Goal: Communication & Community: Answer question/provide support

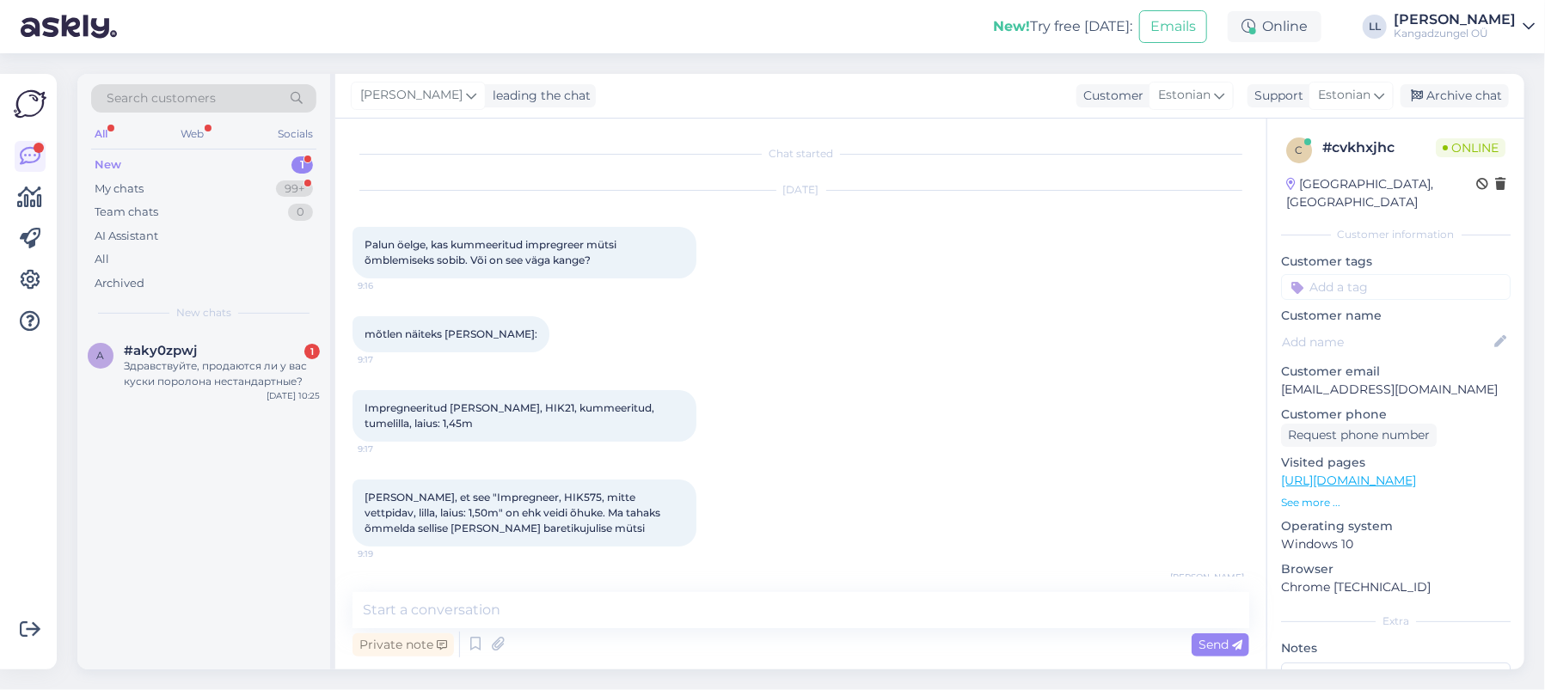
scroll to position [151, 0]
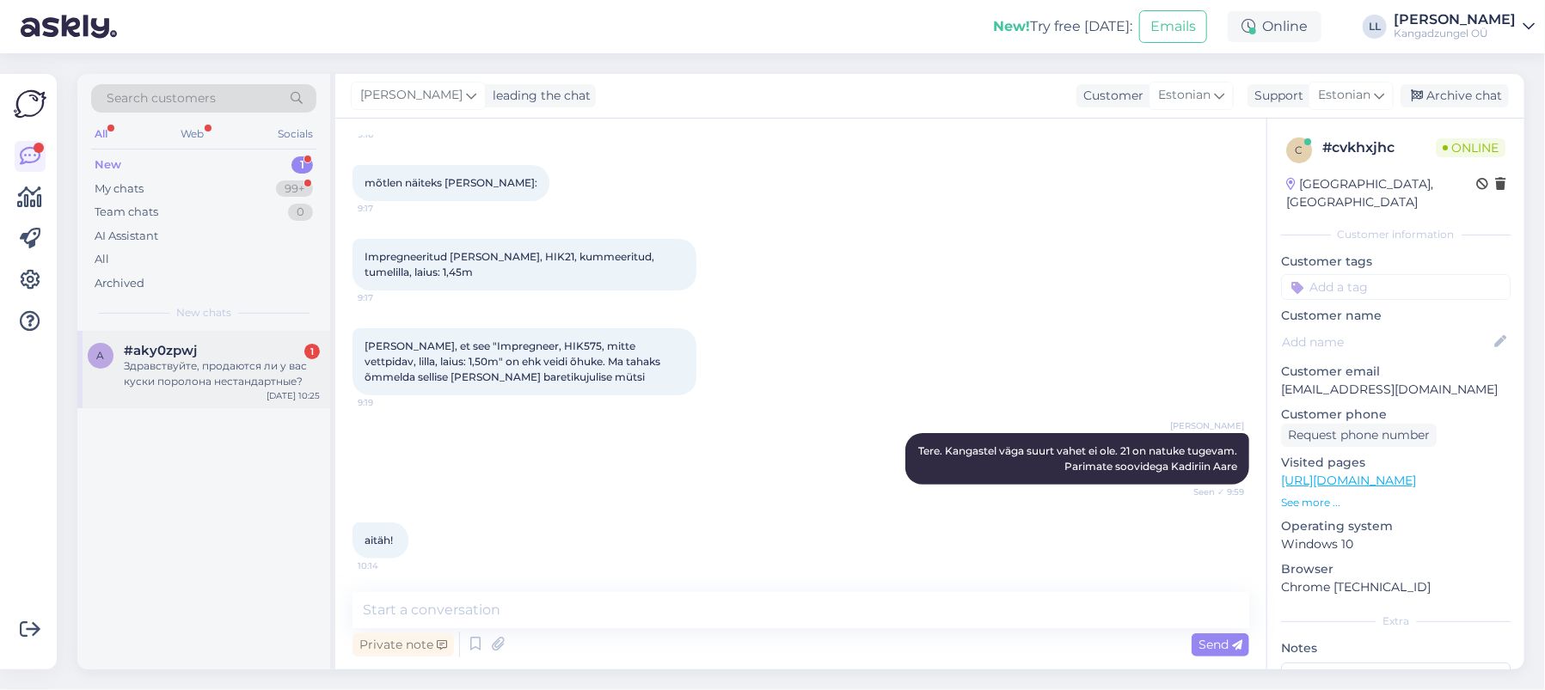
click at [193, 365] on div "Здравствуйте, продаются ли у вас куски поролона нестандартные?" at bounding box center [222, 374] width 196 height 31
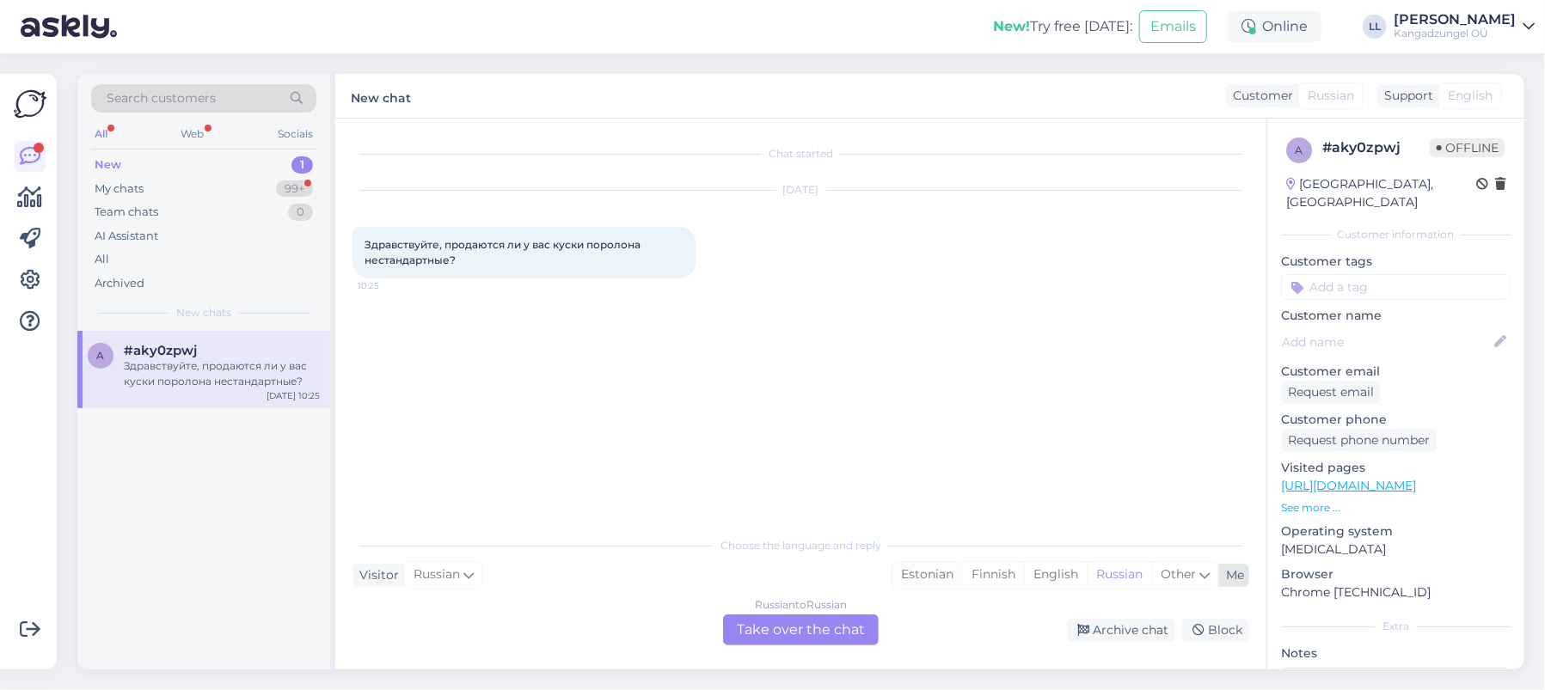
click at [931, 571] on div "Estonian" at bounding box center [928, 575] width 70 height 26
click at [854, 627] on div "Russian to Estonian Take over the chat" at bounding box center [801, 630] width 156 height 31
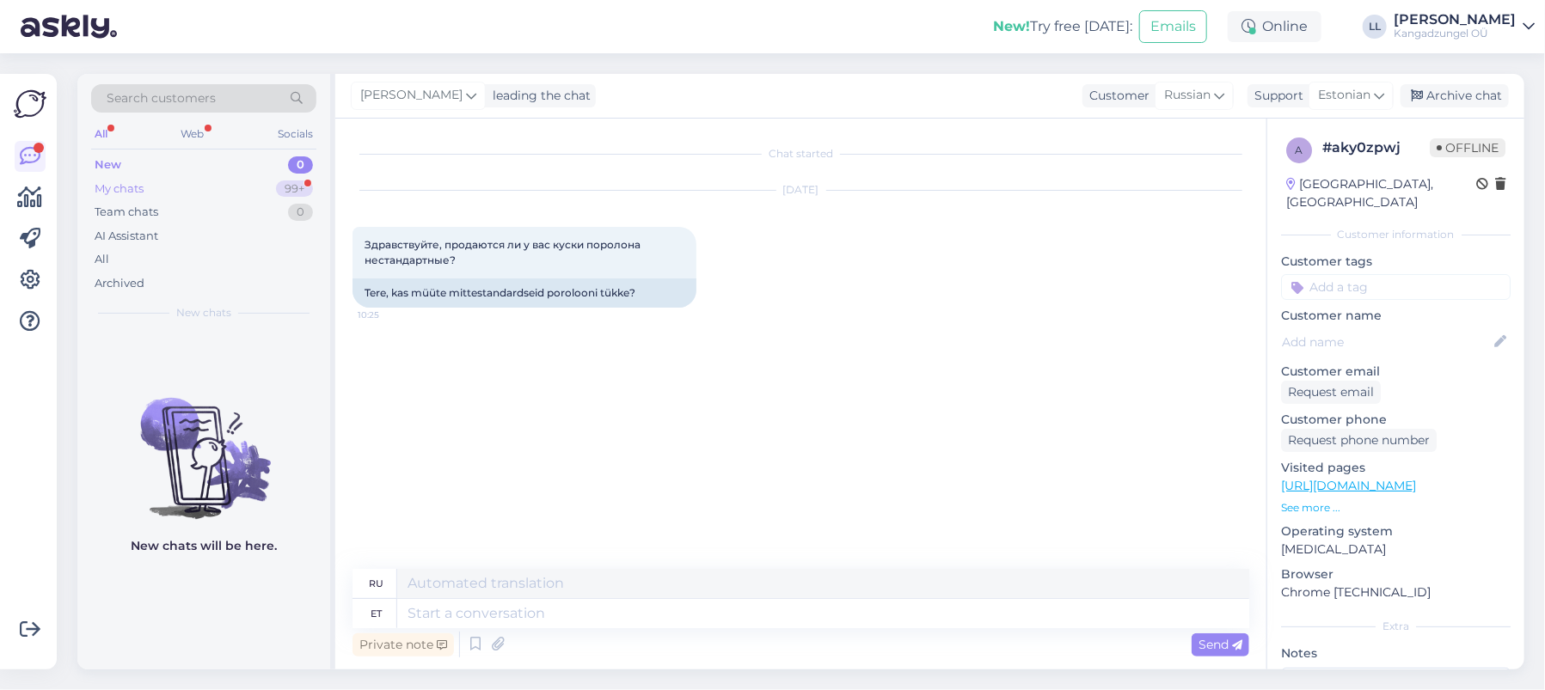
click at [190, 181] on div "My chats 99+" at bounding box center [203, 189] width 225 height 24
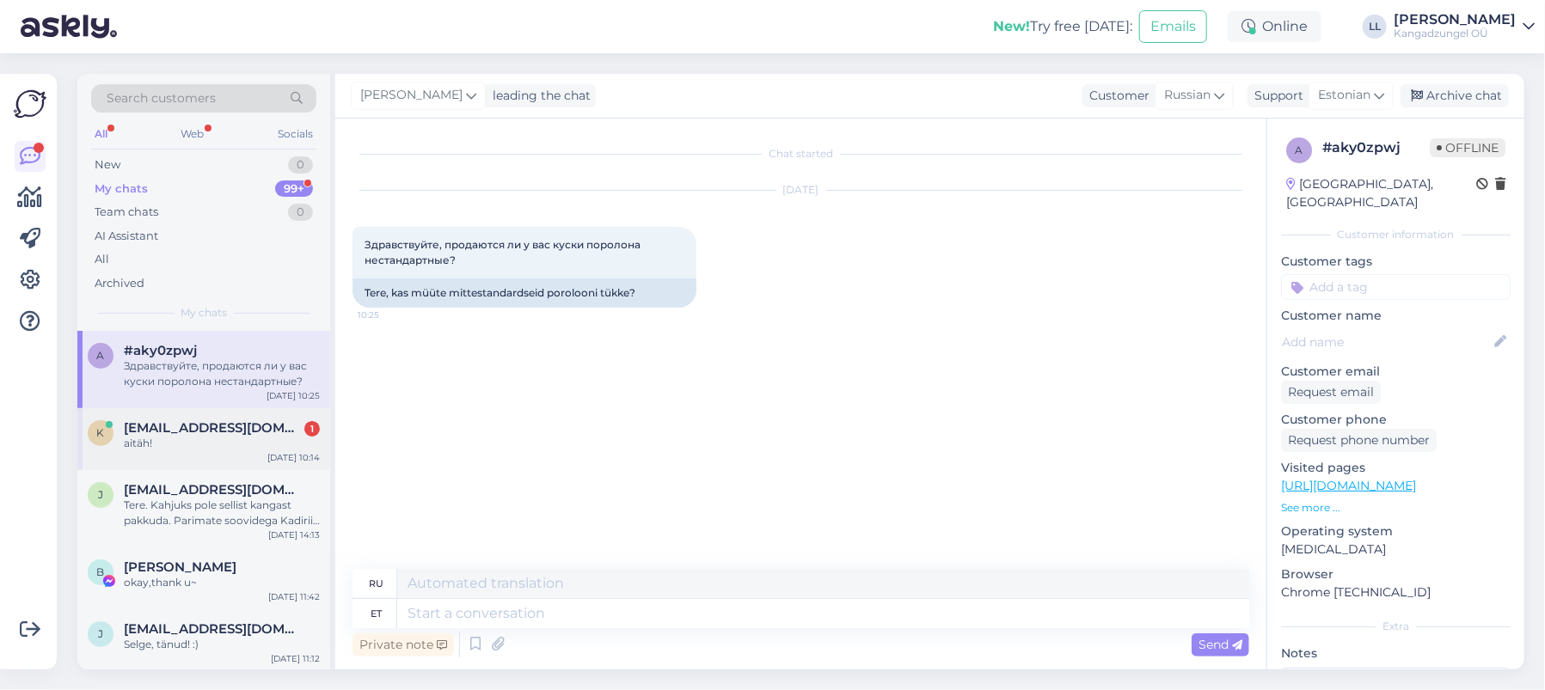
click at [268, 431] on div "[EMAIL_ADDRESS][DOMAIN_NAME] 1" at bounding box center [222, 427] width 196 height 15
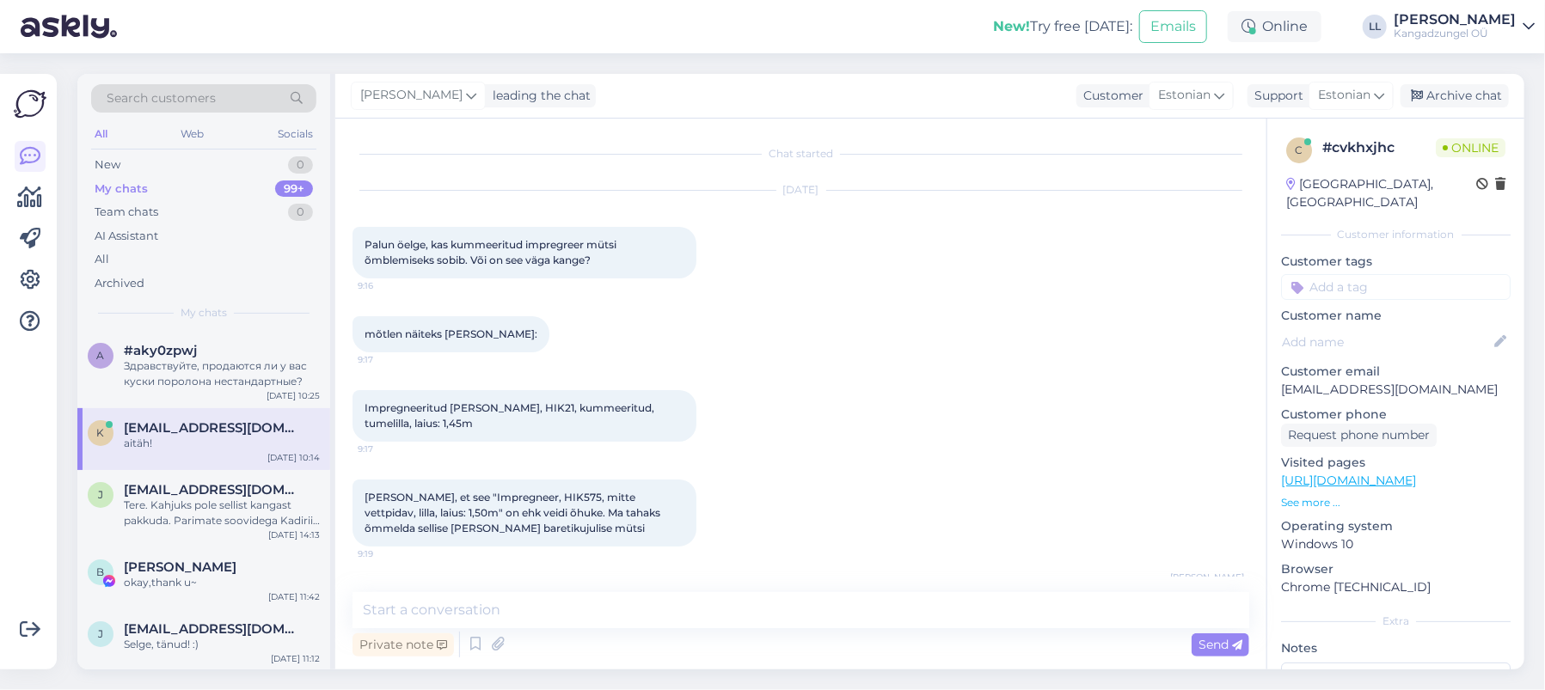
scroll to position [151, 0]
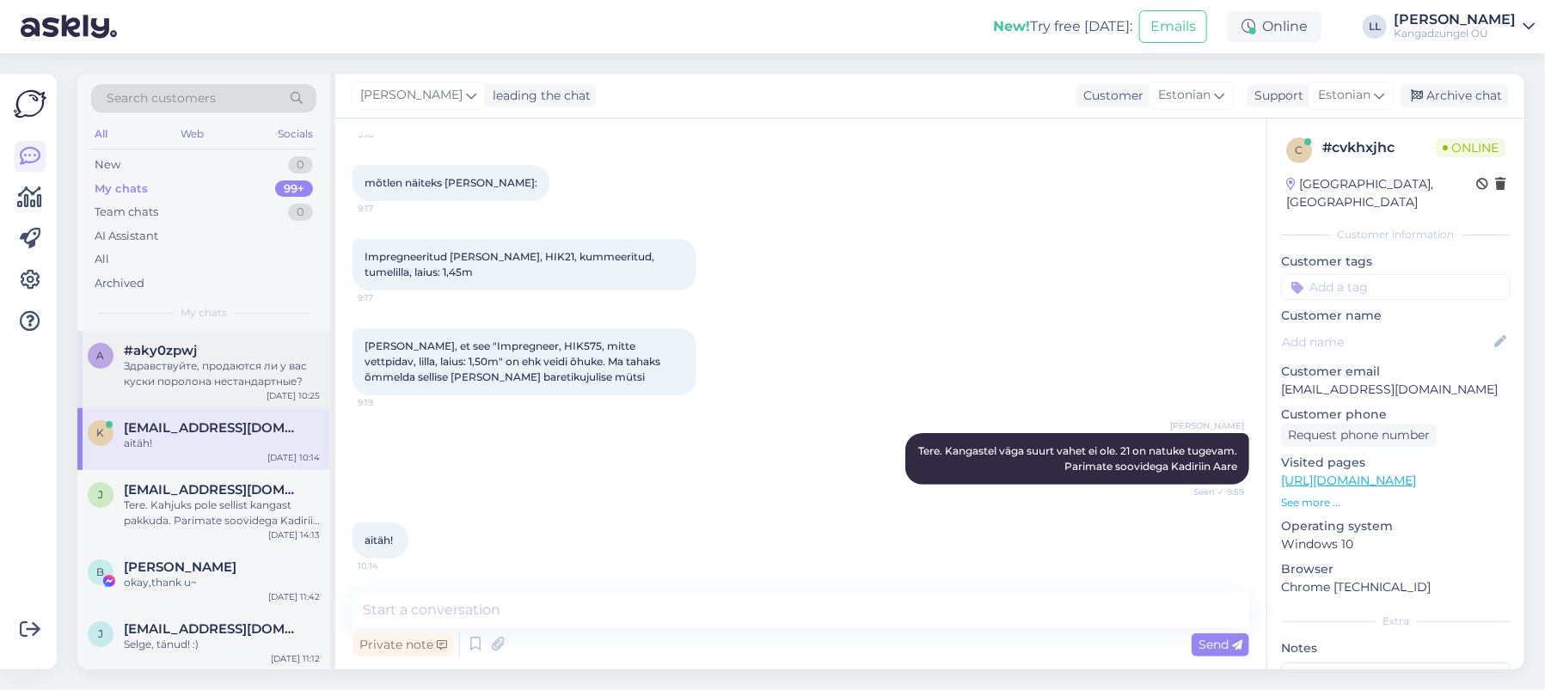
click at [218, 359] on div "Здравствуйте, продаются ли у вас куски поролона нестандартные?" at bounding box center [222, 374] width 196 height 31
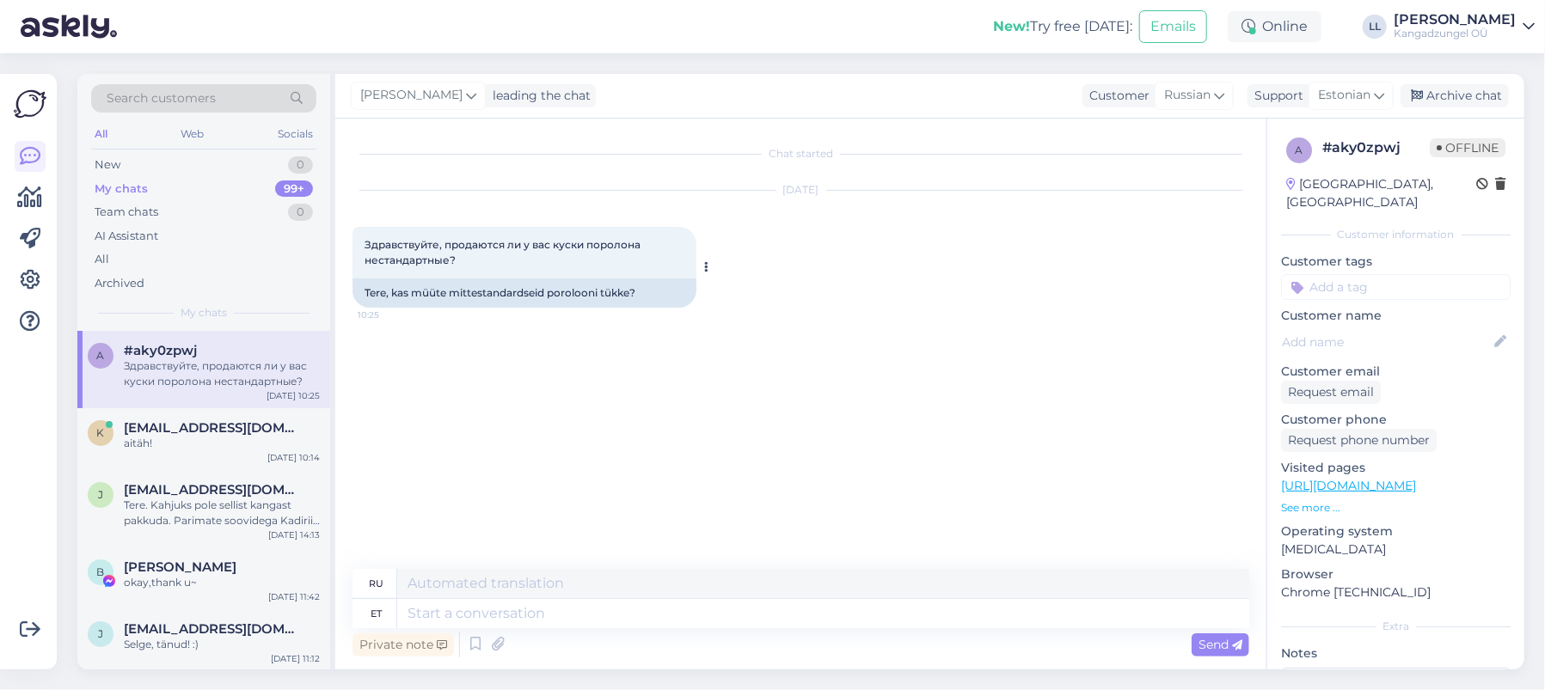
scroll to position [0, 0]
click at [565, 612] on textarea at bounding box center [823, 613] width 852 height 29
paste textarea "[URL][DOMAIN_NAME]"
type textarea "[URL][DOMAIN_NAME]"
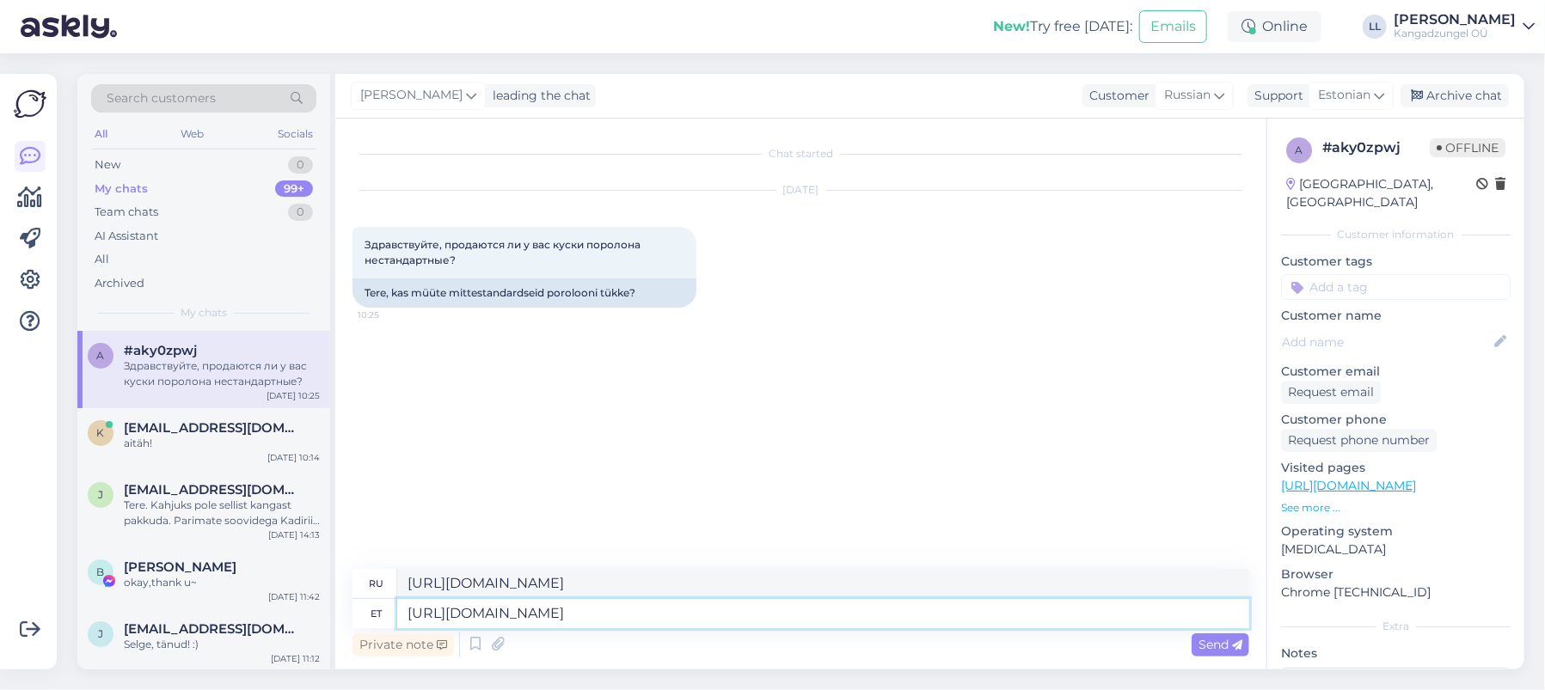
click at [413, 611] on textarea "[URL][DOMAIN_NAME]" at bounding box center [823, 613] width 852 height 29
type textarea "Tere kõik [URL][DOMAIN_NAME]"
type textarea "Привет всем [URL][DOMAIN_NAME]"
type textarea "Tere kõik info leiste siit. [URL][DOMAIN_NAME]"
type textarea "Здравствуйте, всю информацию вы можете найти здесь: [URL][DOMAIN_NAME]"
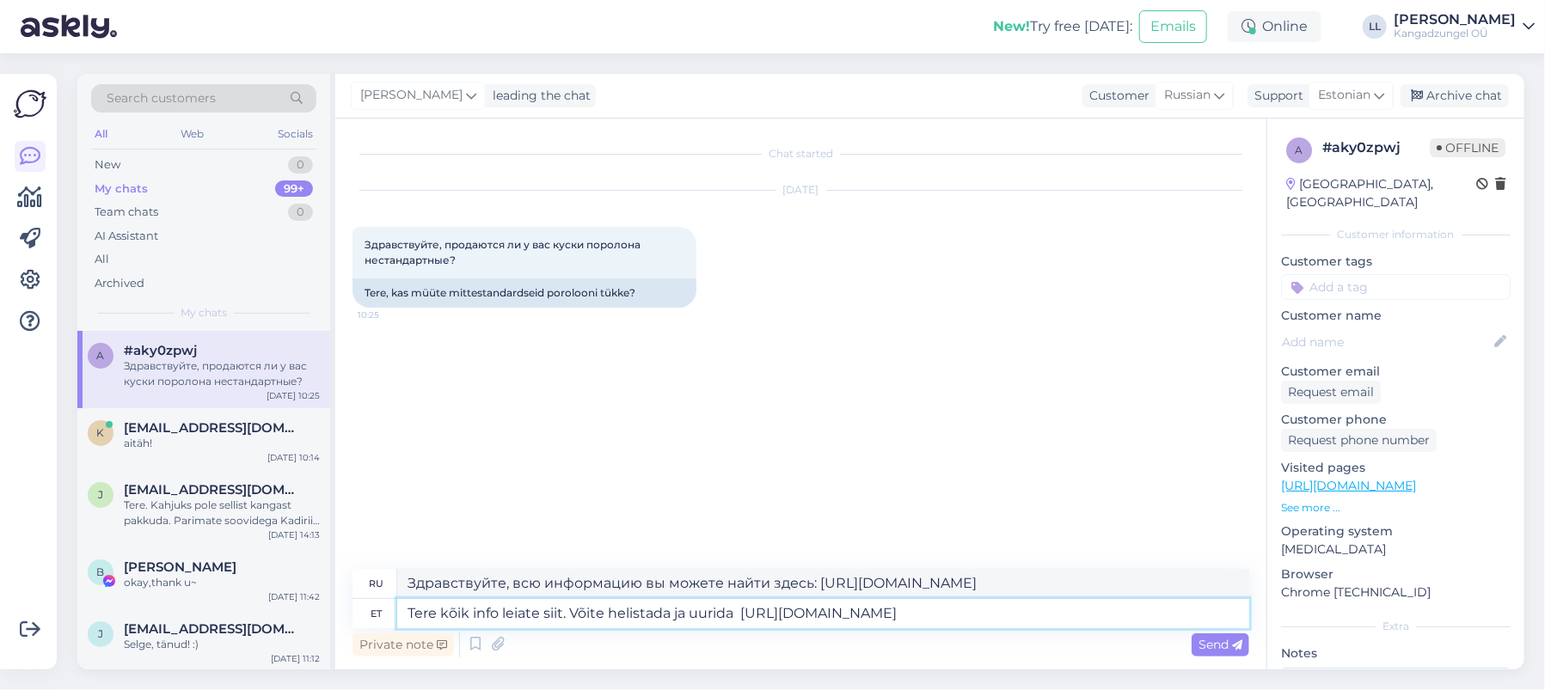
type textarea "Tere kõik info leiate siit. Võite helistada ja uurida m [URL][DOMAIN_NAME]"
type textarea "Здравствуйте, всю информацию можно найти здесь. Звоните и спрашивайте: [URL][DO…"
type textarea "Tere kõik info leiate siit. Võite helistada ja uurida mi [URL][DOMAIN_NAME]"
type textarea "Здравствуйте, всю информацию можно найти здесь. Позвоните и узнайте, что есть […"
type textarea "Tere kõik info leiate siit. Võite helistada ja uurida m [URL][DOMAIN_NAME]"
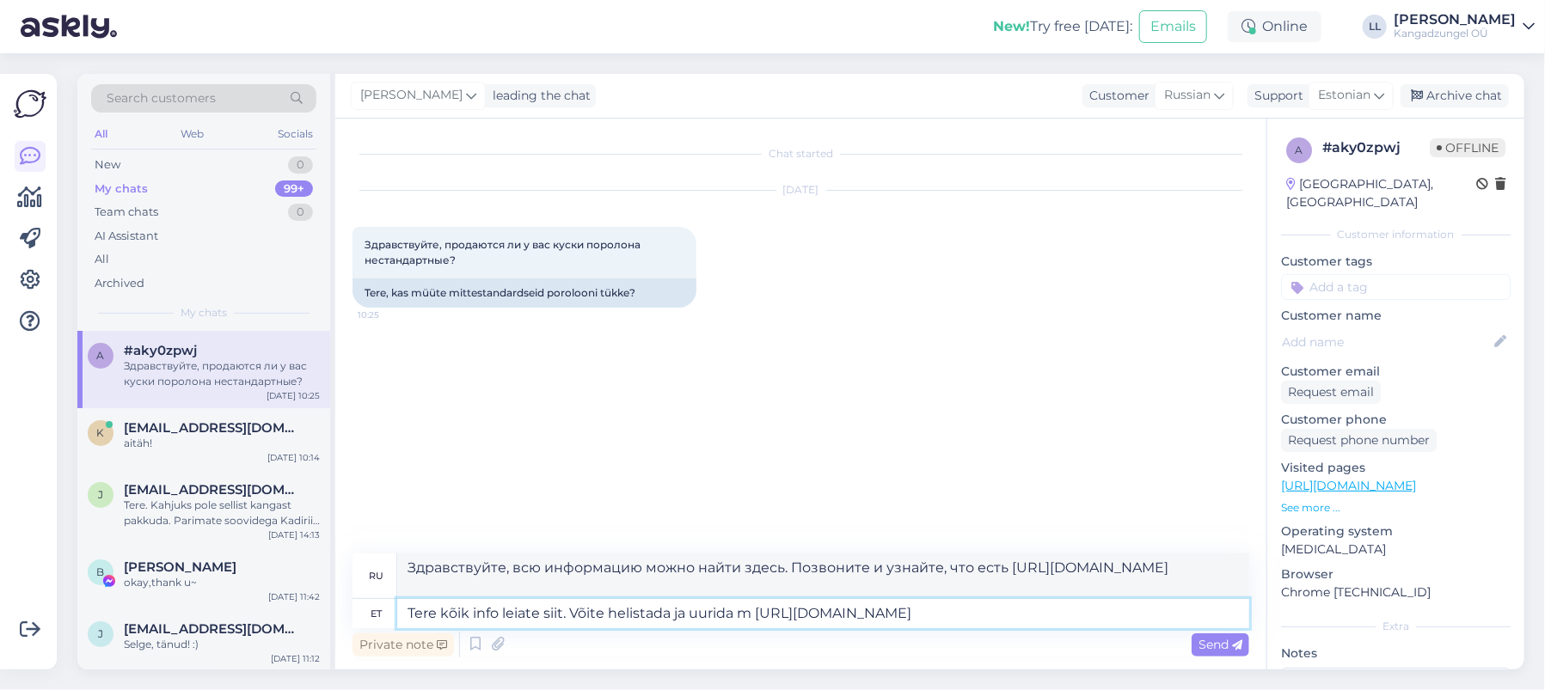
type textarea "Здравствуйте, всю информацию можно найти здесь. Позвоните и спросите: [URL][DOM…"
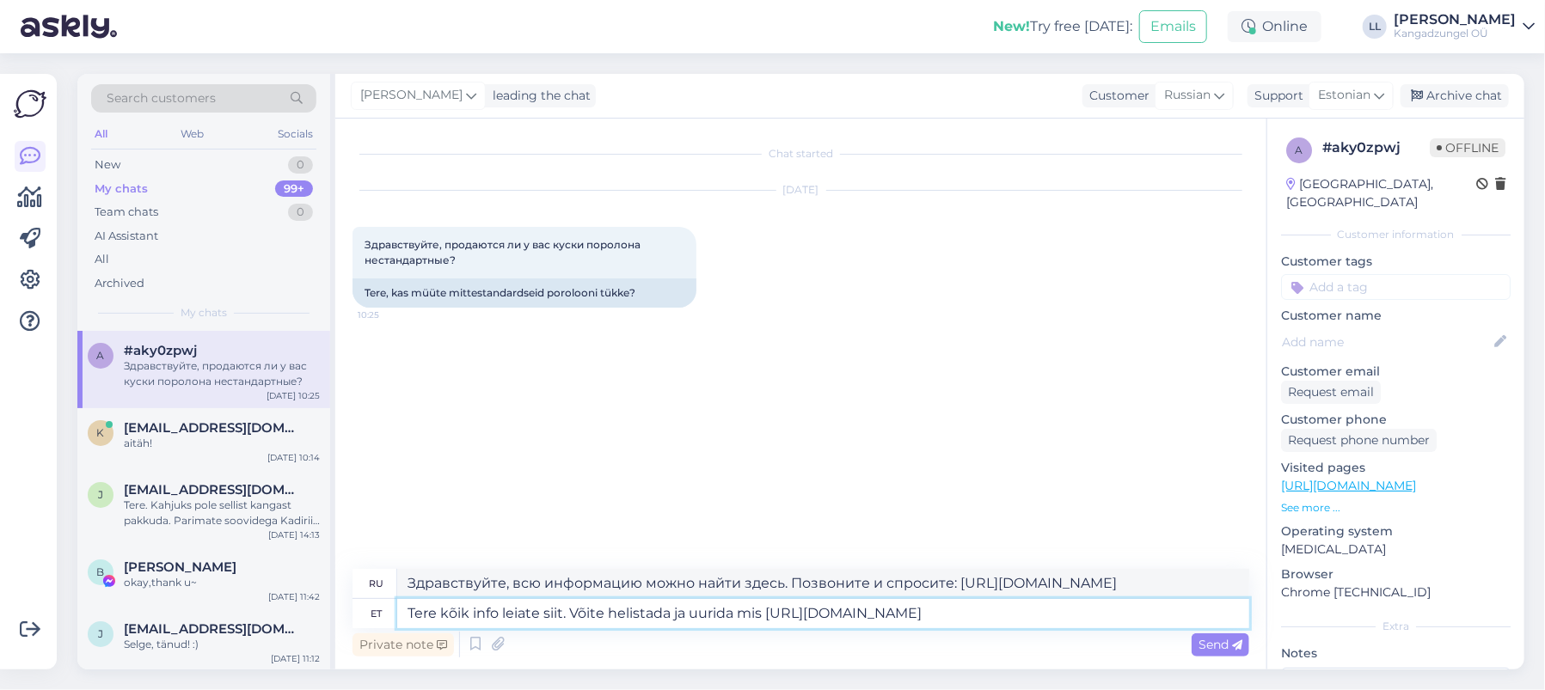
type textarea "Tere kõik info leiate siit. Võite helistada ja uurida mis [URL][DOMAIN_NAME]"
type textarea "Здравствуйте, всю информацию можно найти здесь. Позвоните и узнайте, что есть […"
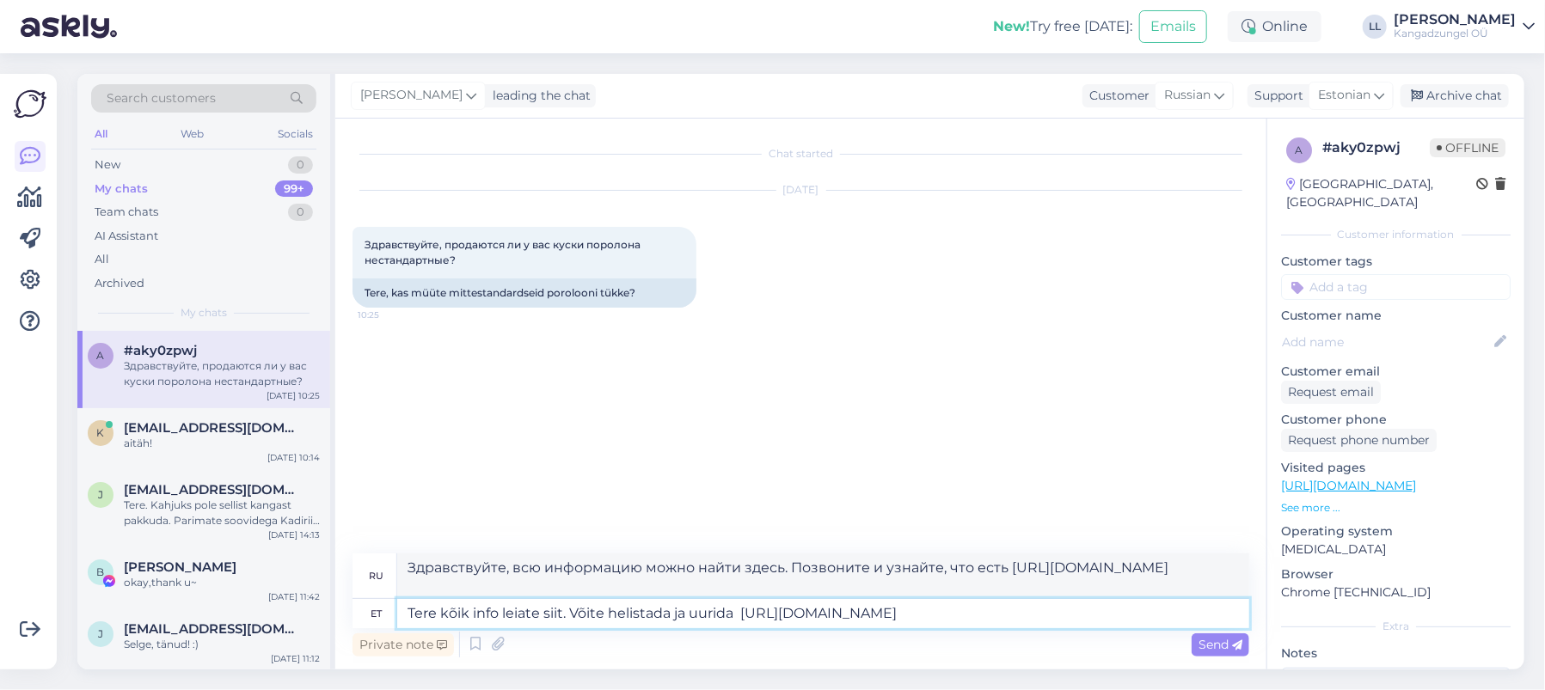
type textarea "Tere kõik info leiate siit. Võite helistada ja uurida [URL][DOMAIN_NAME]"
type textarea "Здравствуйте, всю информацию можно найти здесь. Звоните и спрашивайте: [URL][DO…"
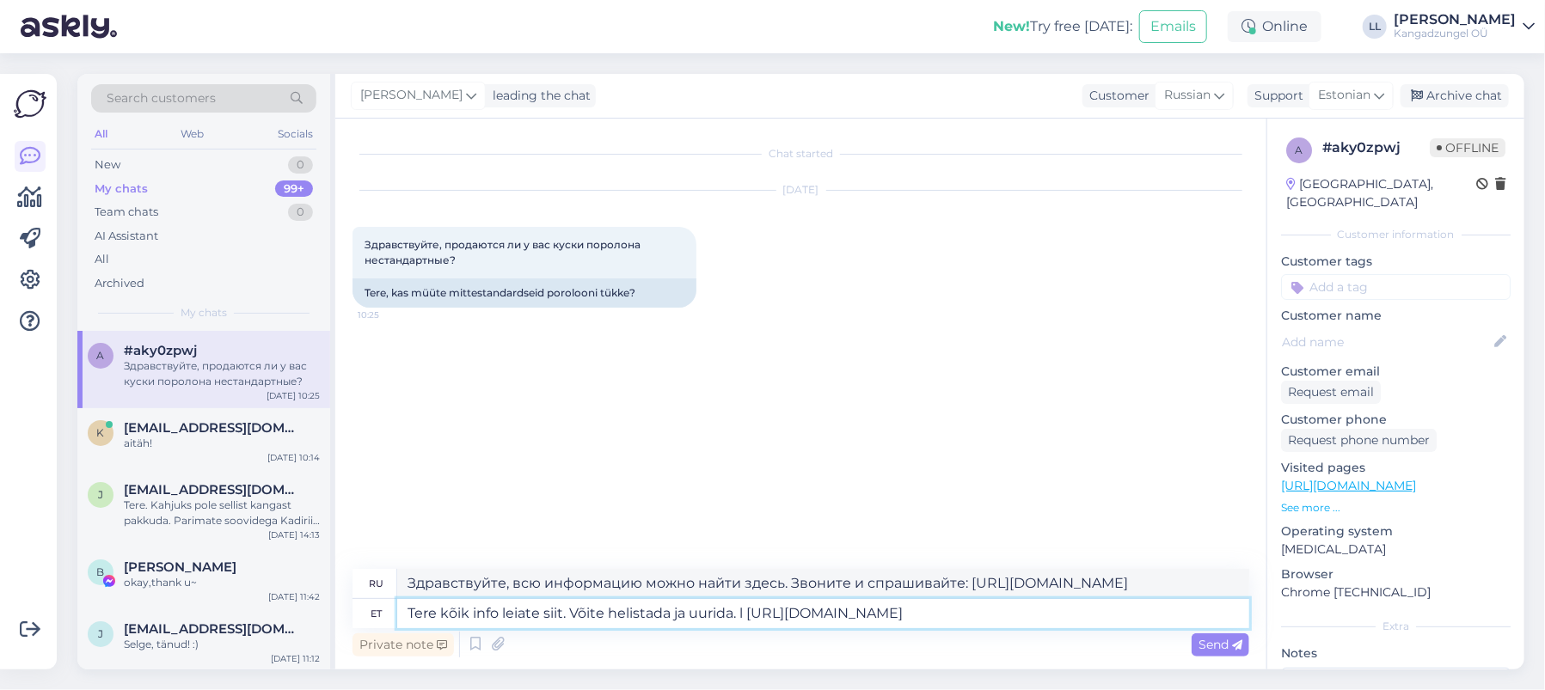
type textarea "Tere kõik info leiate siit. Võite helistada ja uurida. lõ [URL][DOMAIN_NAME]"
type textarea "Здравствуйте, всю информацию можно найти здесь. Позвоните и спросите. [URL][DOM…"
type textarea "Tere kõik info leiate siit. Võite helistada ja uurida. lõigatakse soovitud [PER…"
type textarea "Здравствуйте, всю информацию можно найти здесь. Позвоните и спросите. Также мож…"
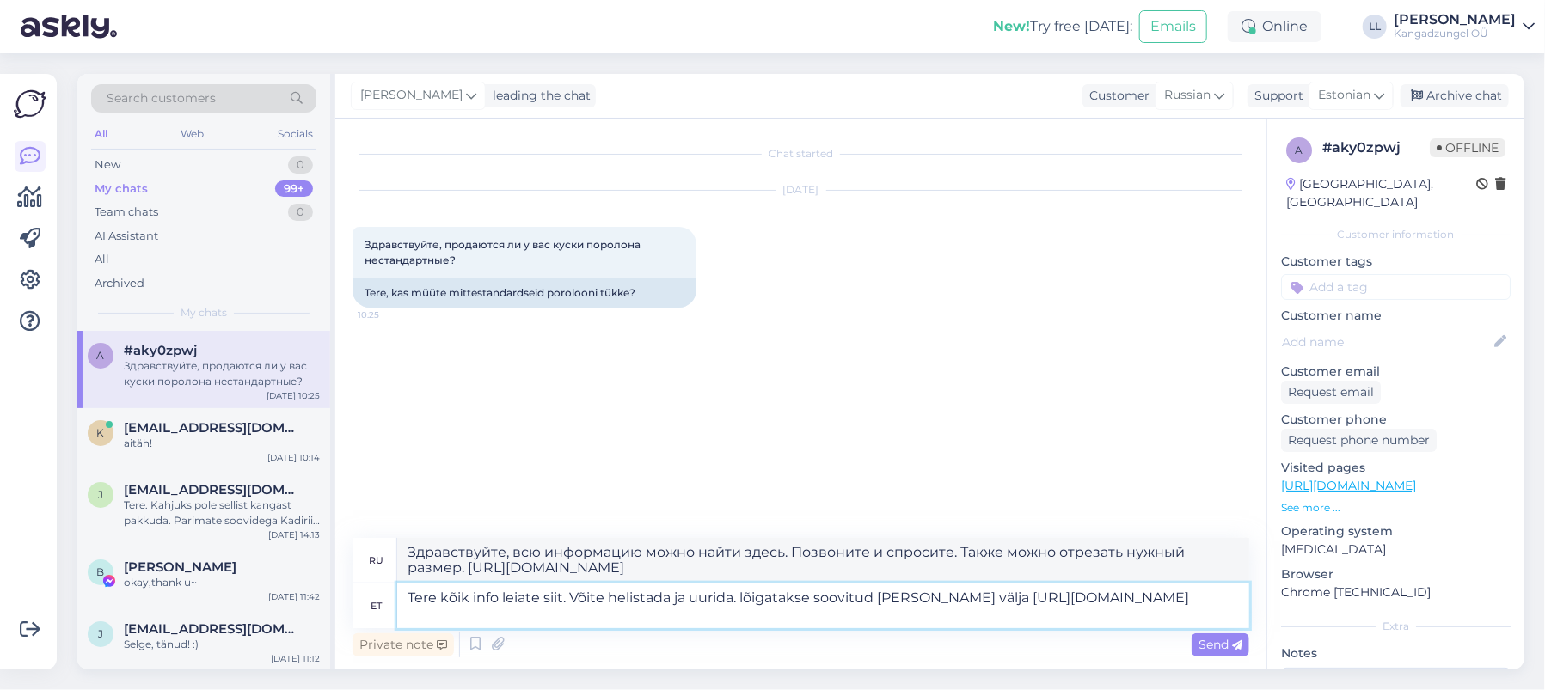
type textarea "Tere kõik info leiate siit. Võite helistada ja uurida. lõigatakse soovitud [PER…"
type textarea "Здравствуйте, всю информацию можно найти здесь. Позвоните и спросите. Также мож…"
